Goal: Task Accomplishment & Management: Use online tool/utility

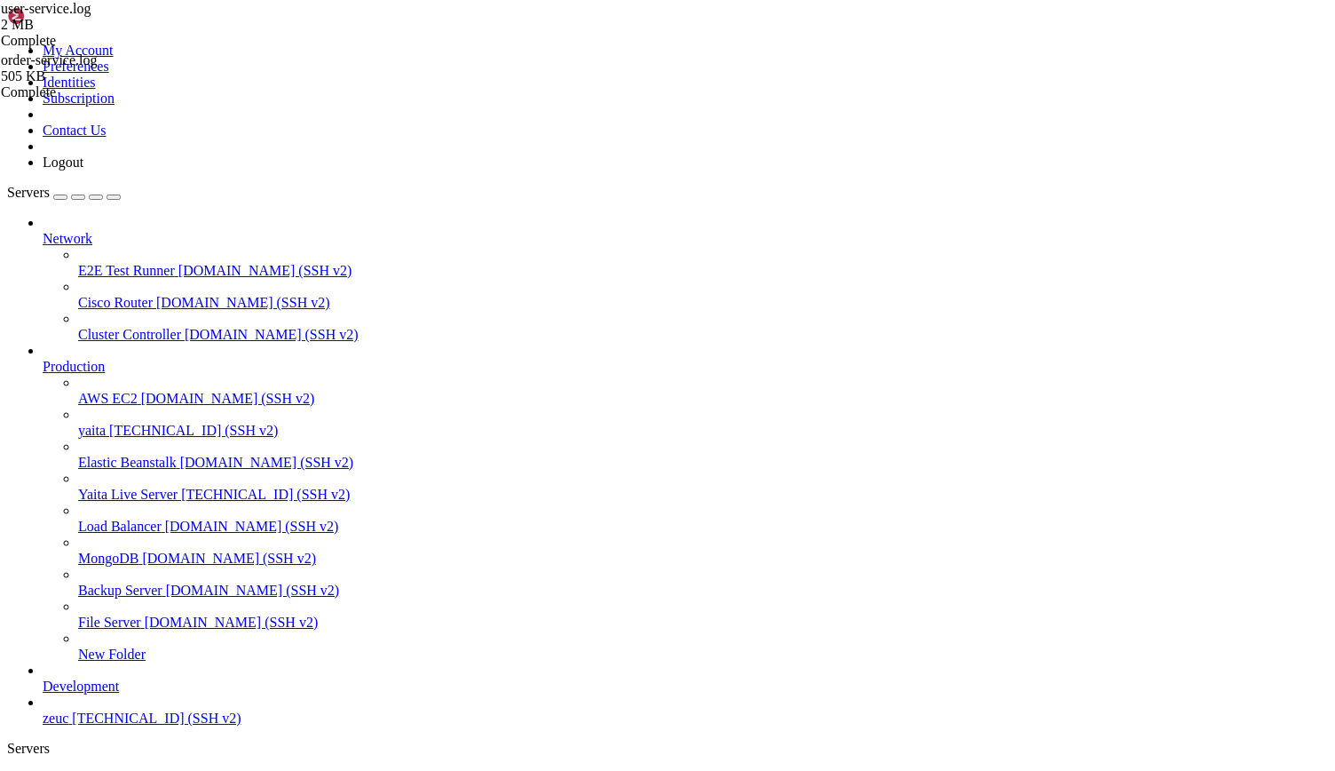
scroll to position [8, 2]
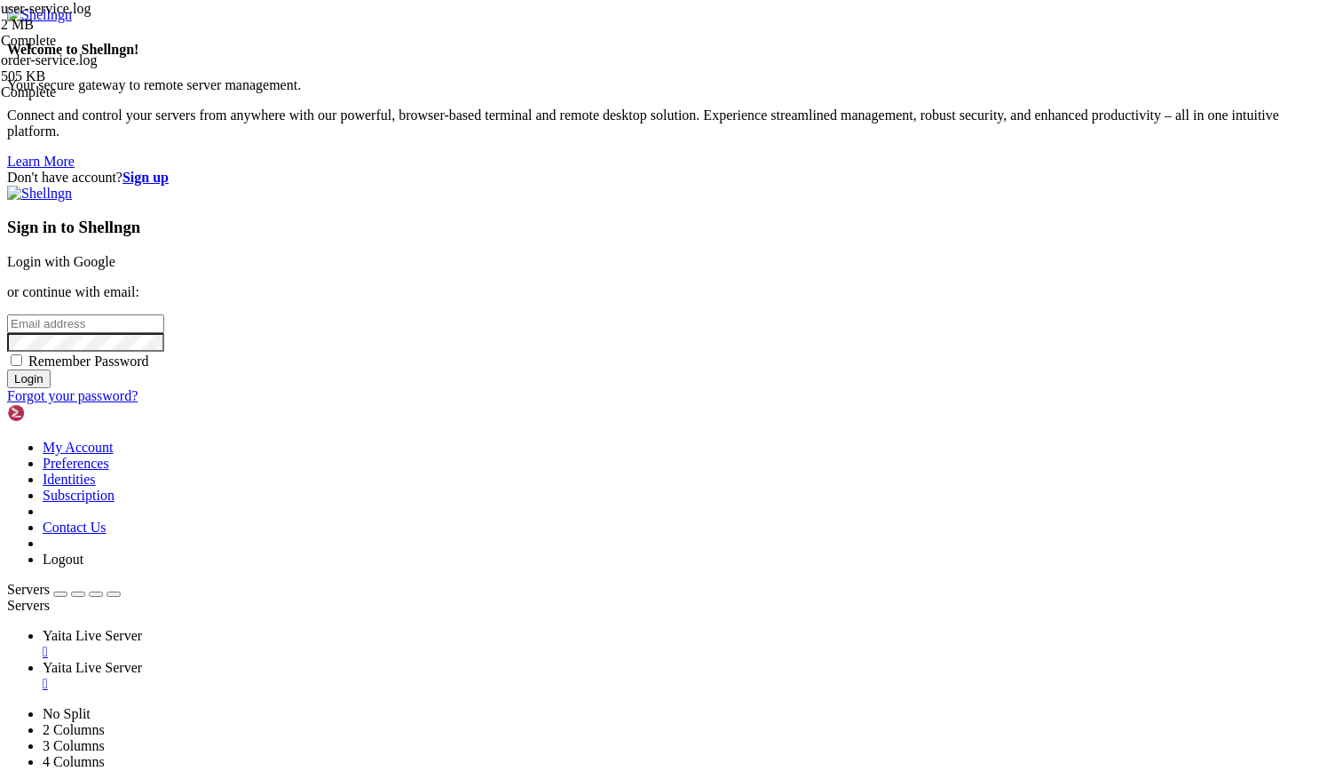
click at [142, 628] on span "Yaita Live Server" at bounding box center [92, 635] width 99 height 15
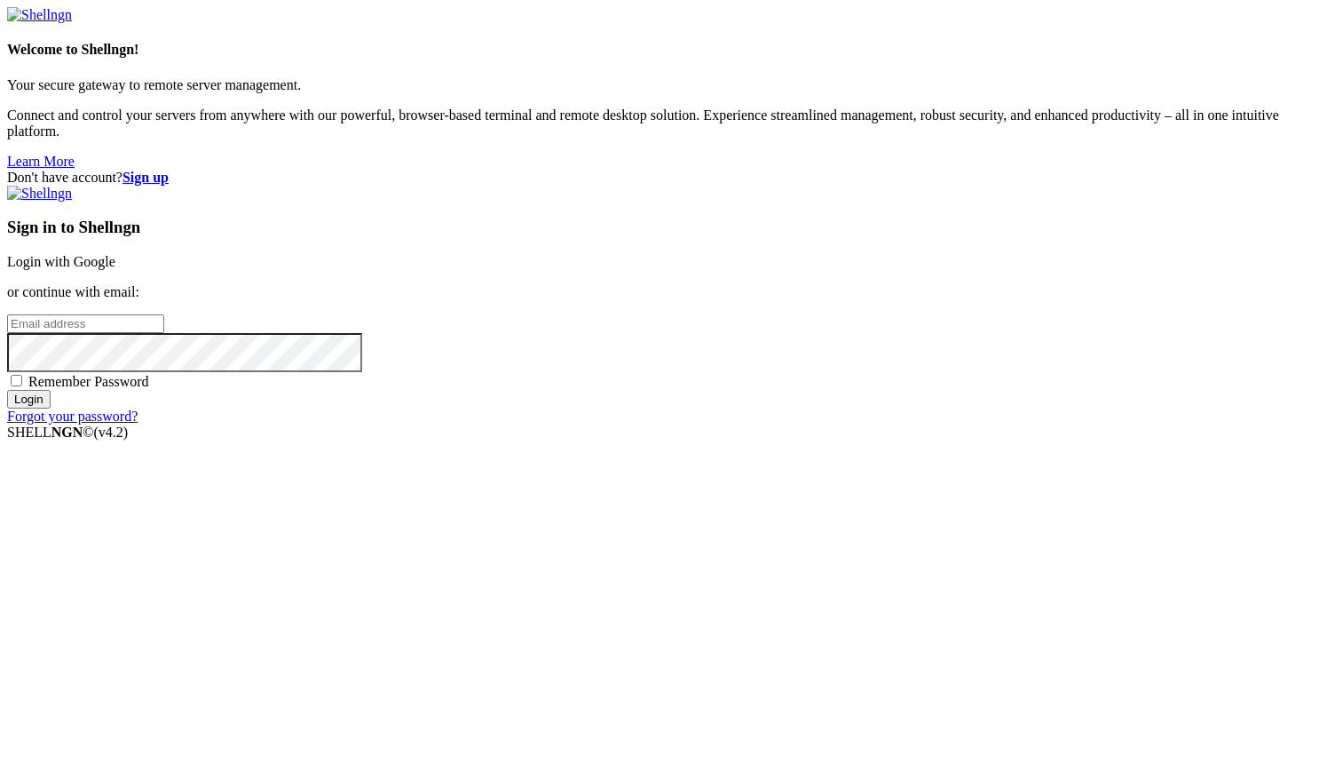
click at [502, 327] on div "Don't have account? Sign up Sign in to Shellngn Login with Google or continue w…" at bounding box center [667, 297] width 1321 height 255
click at [115, 269] on link "Login with Google" at bounding box center [61, 261] width 108 height 15
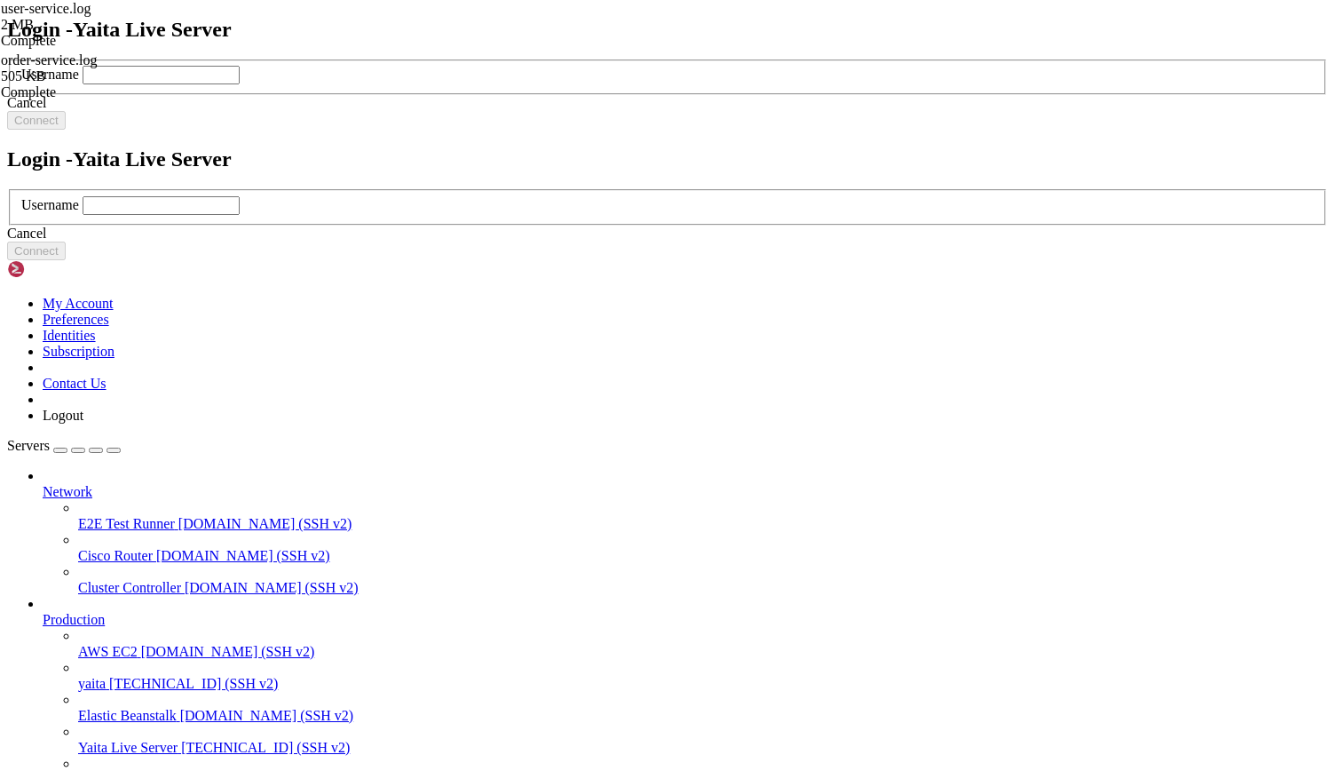
click at [240, 215] on input "text" at bounding box center [161, 205] width 157 height 19
type input "ec2-user"
click at [66, 260] on button "Connect" at bounding box center [36, 250] width 59 height 19
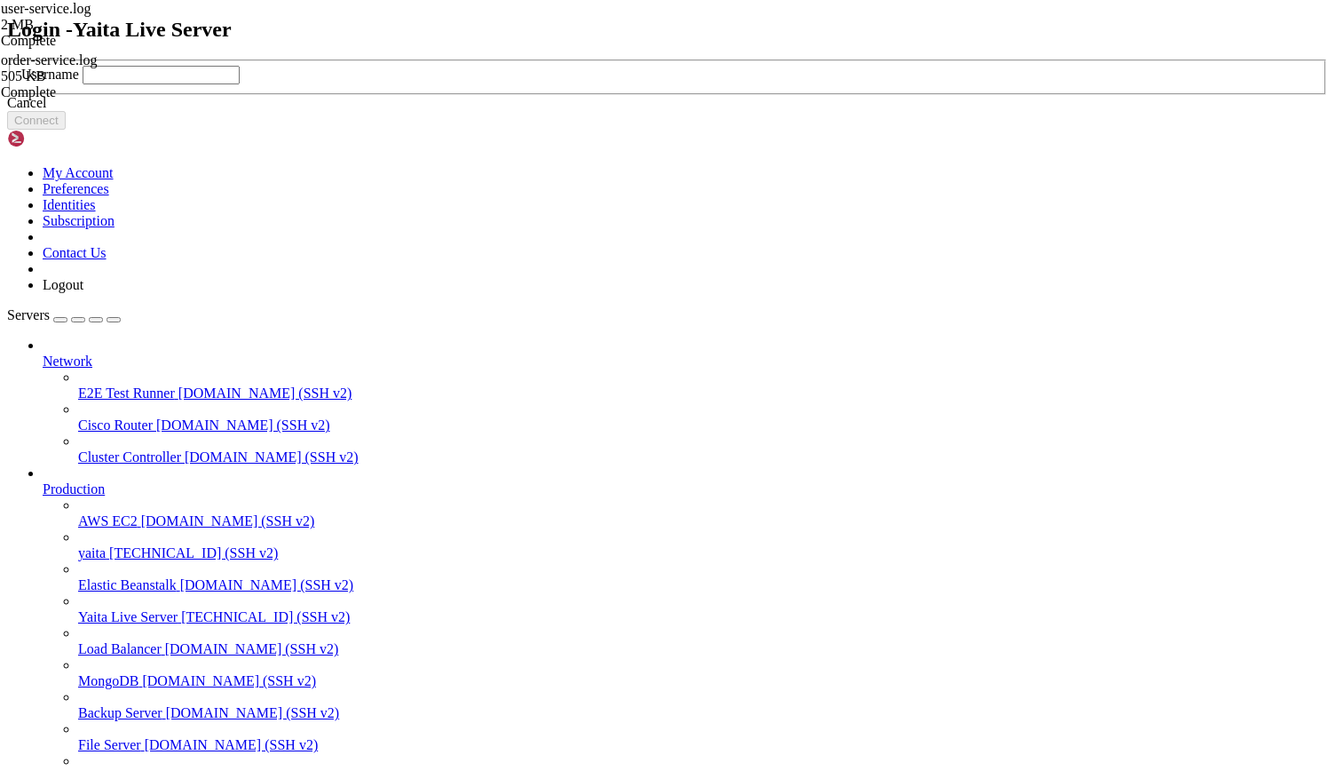
click at [240, 84] on input "text" at bounding box center [161, 75] width 157 height 19
type input "ec2-user"
click at [66, 130] on button "Connect" at bounding box center [36, 120] width 59 height 19
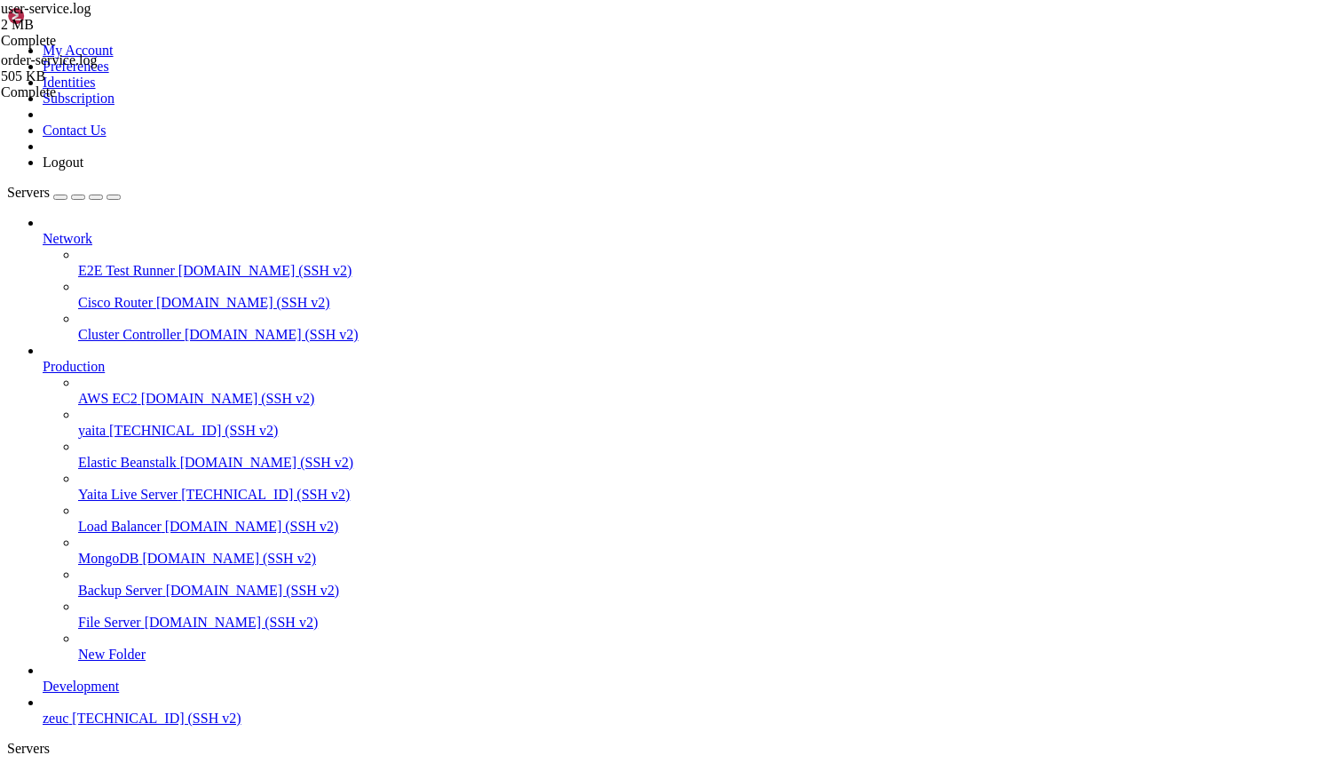
type input "/home/ec2-user"
